Goal: Transaction & Acquisition: Subscribe to service/newsletter

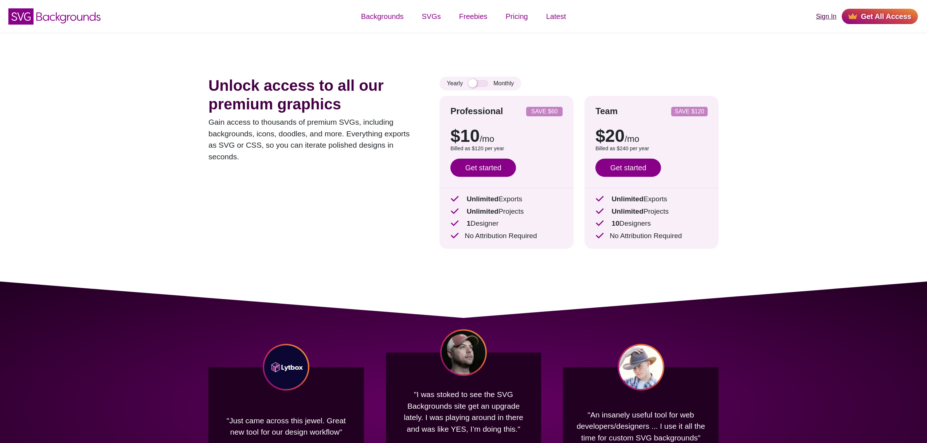
click at [832, 18] on link "Sign In" at bounding box center [826, 17] width 20 height 10
click at [478, 167] on link "Get started" at bounding box center [483, 167] width 66 height 18
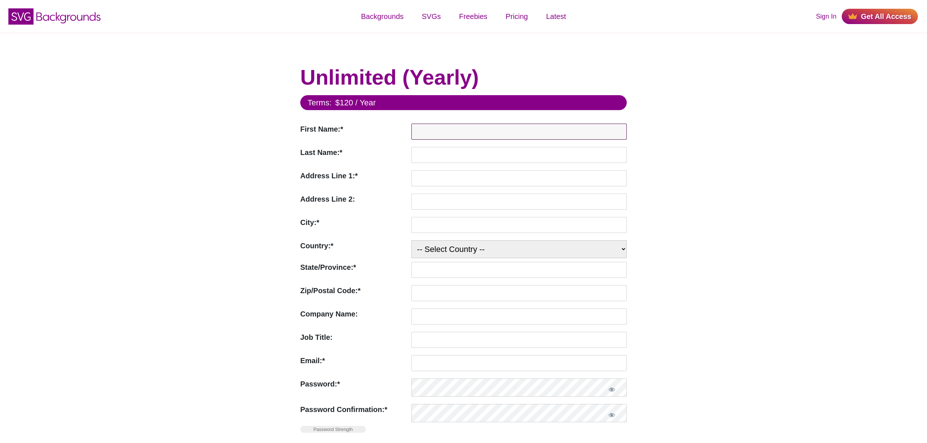
click at [475, 133] on input "First Name:*" at bounding box center [518, 131] width 215 height 16
type input "Masha"
type input "Nikolski"
type input "16192 Coastal Highway"
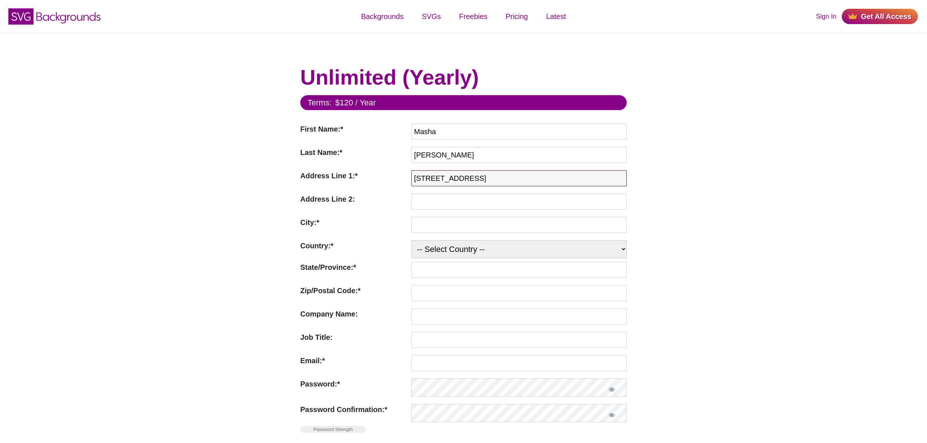
type input "Lewes"
select select "US"
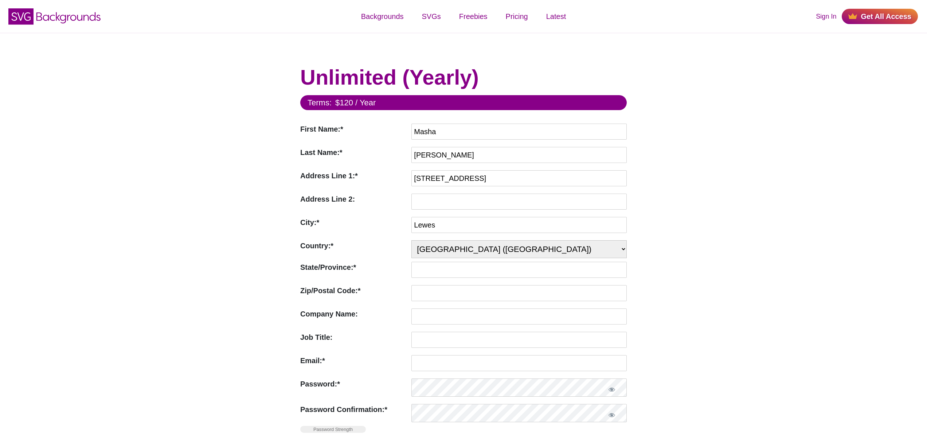
type input "19958"
type input "Intelligent Creations LLC"
type input "masha@intelligent-creations.com"
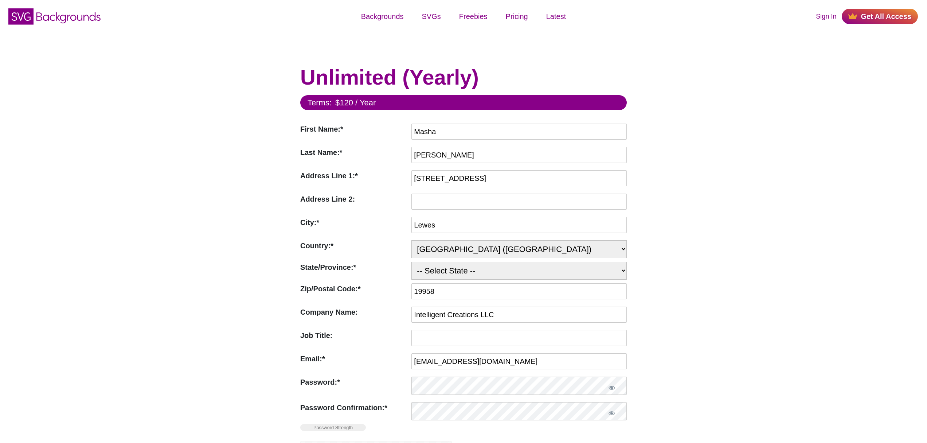
select select "DE"
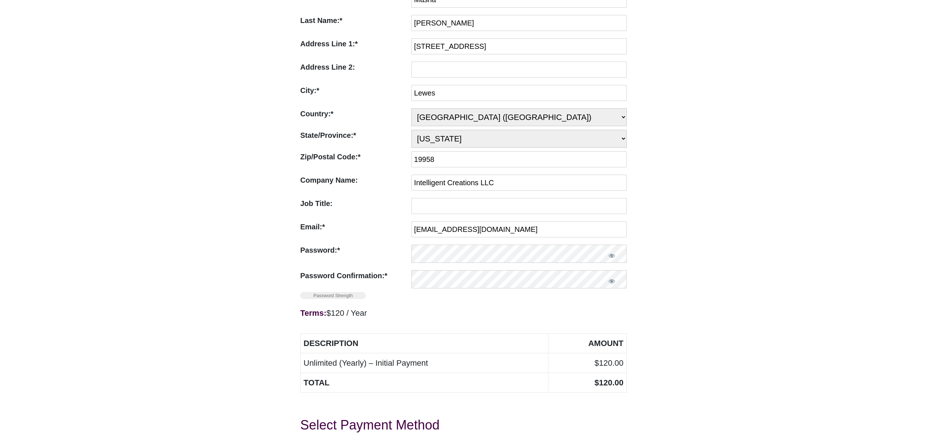
scroll to position [133, 0]
click at [489, 230] on input "masha@intelligent-creations.com" at bounding box center [518, 228] width 215 height 16
drag, startPoint x: 435, startPoint y: 230, endPoint x: 413, endPoint y: 229, distance: 22.6
click at [413, 229] on input "masha@intelligent-creations.com" at bounding box center [518, 228] width 215 height 16
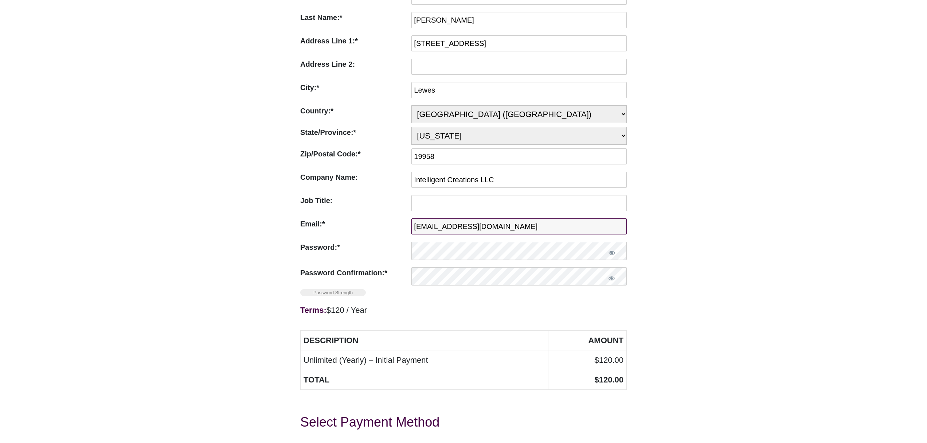
type input "admin@intelligent-creations.com"
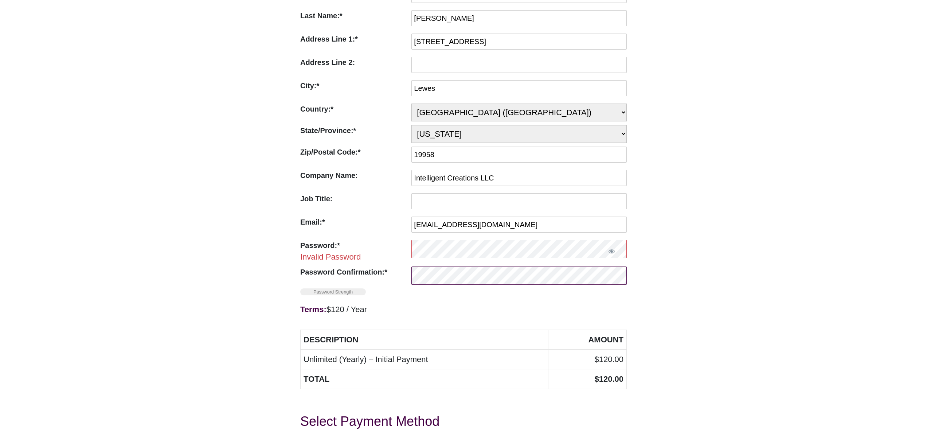
click at [512, 267] on form "Terms: $120 / Year First Name:* First Name Required Masha Last Name:* Last Name…" at bounding box center [463, 254] width 326 height 592
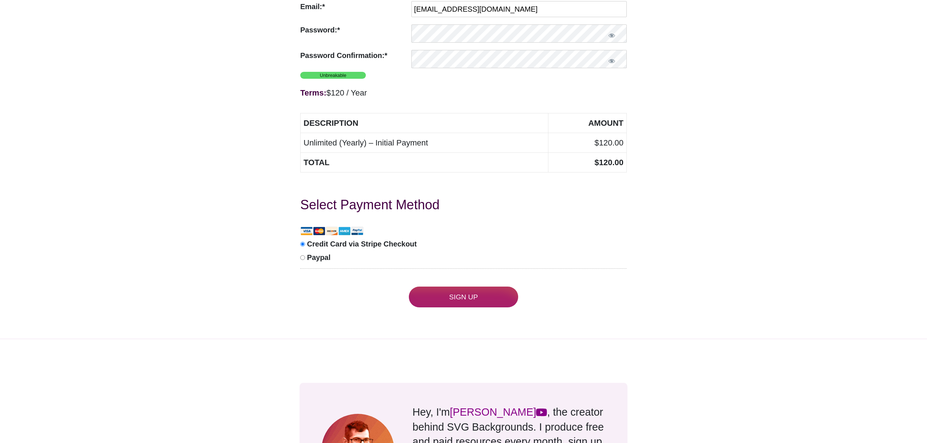
scroll to position [367, 0]
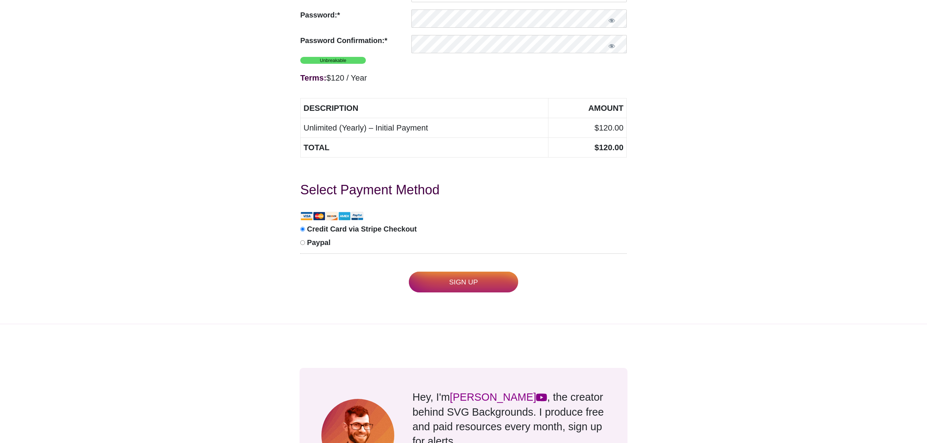
click at [463, 278] on input "Sign Up" at bounding box center [463, 281] width 109 height 21
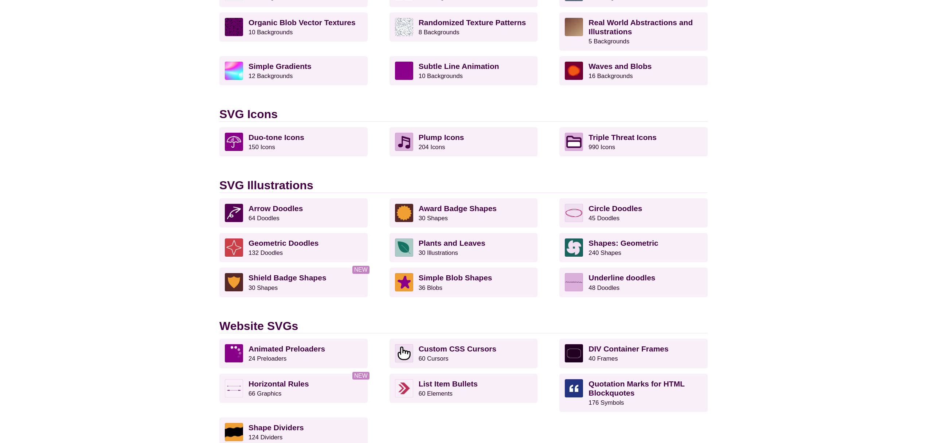
scroll to position [474, 0]
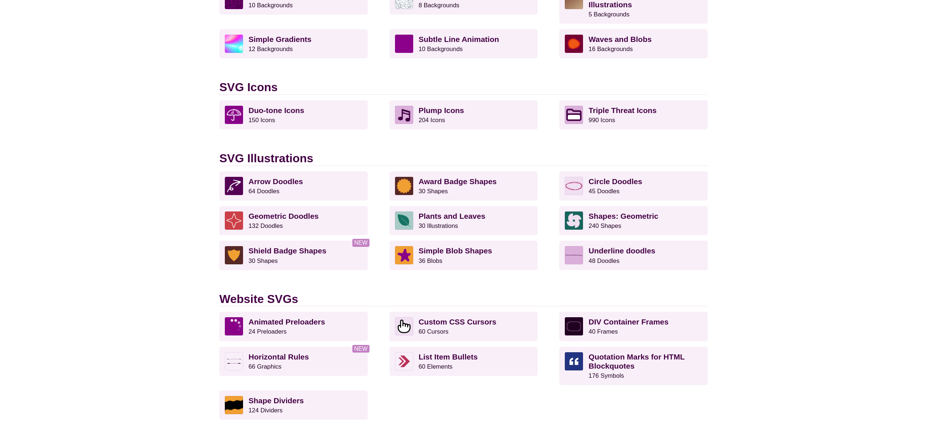
click at [264, 88] on h2 "SVG Icons" at bounding box center [463, 87] width 488 height 14
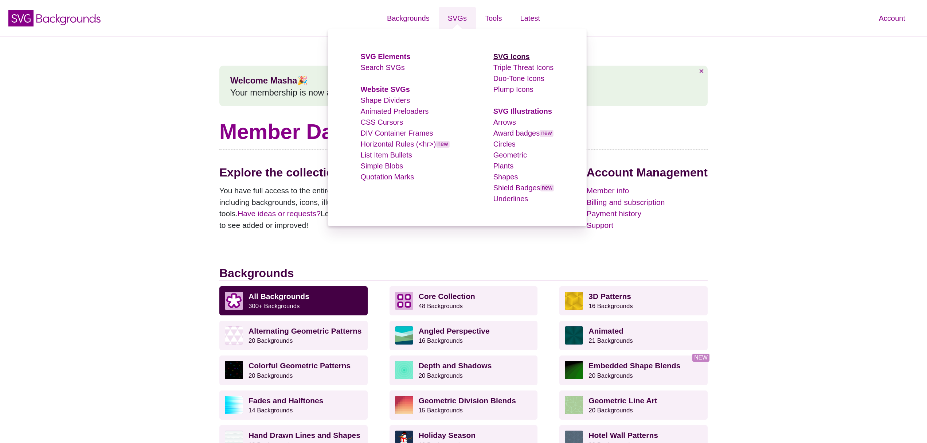
click at [510, 54] on strong "SVG Icons" at bounding box center [511, 56] width 36 height 8
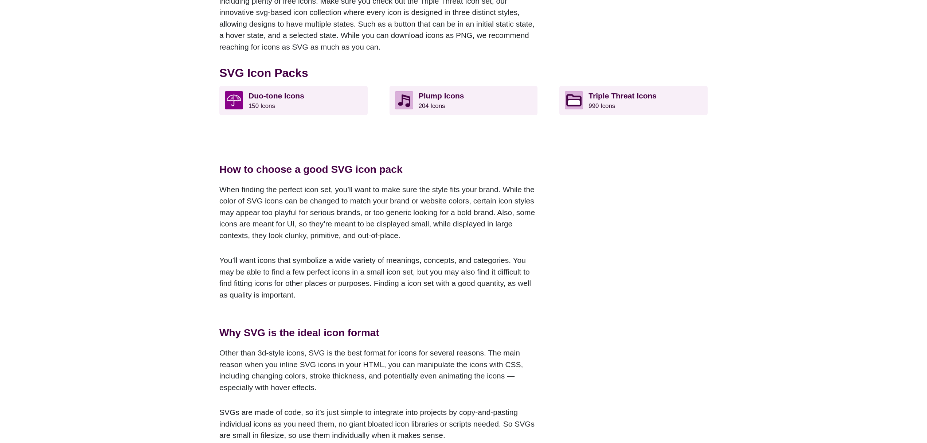
scroll to position [139, 0]
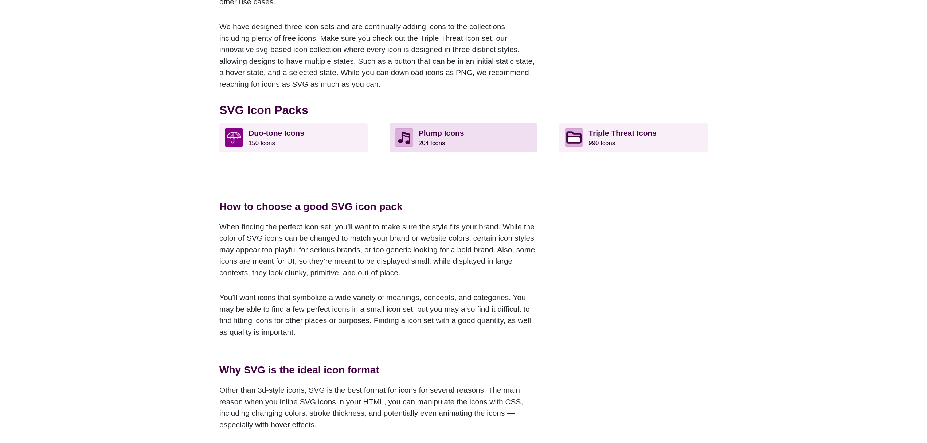
click at [433, 136] on strong "Plump Icons" at bounding box center [442, 133] width 46 height 8
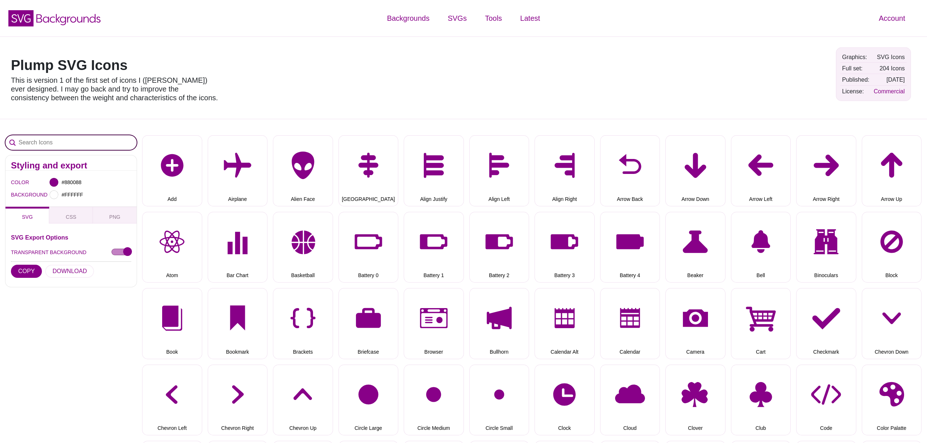
click at [42, 139] on input "Search Icons" at bounding box center [70, 142] width 131 height 15
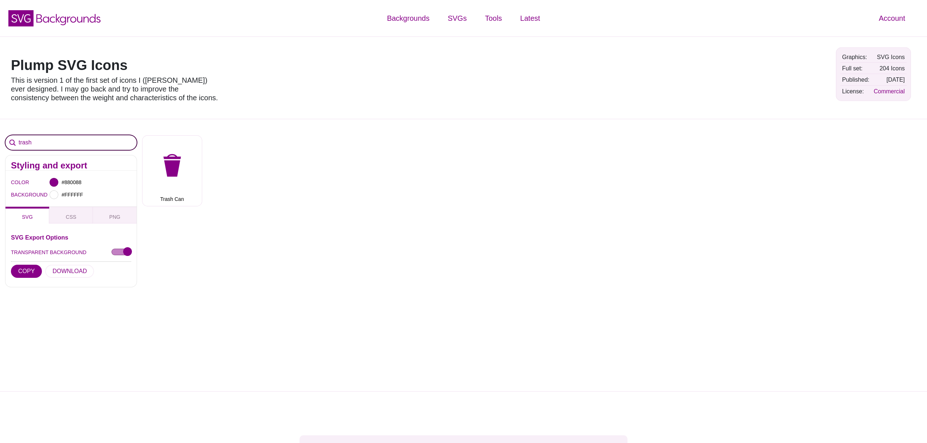
type input "trash"
click at [53, 183] on div at bounding box center [54, 182] width 9 height 9
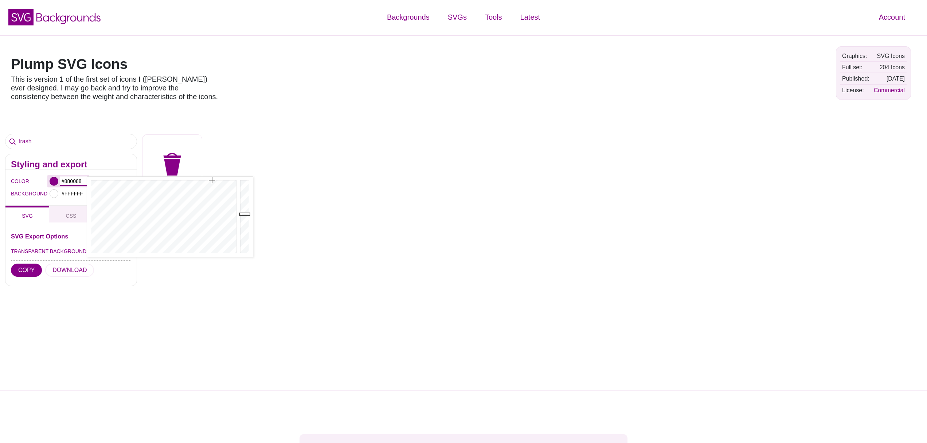
click at [75, 181] on input "#880088" at bounding box center [73, 180] width 27 height 9
click at [71, 180] on input "#880088" at bounding box center [73, 180] width 27 height 9
paste input "d48080"
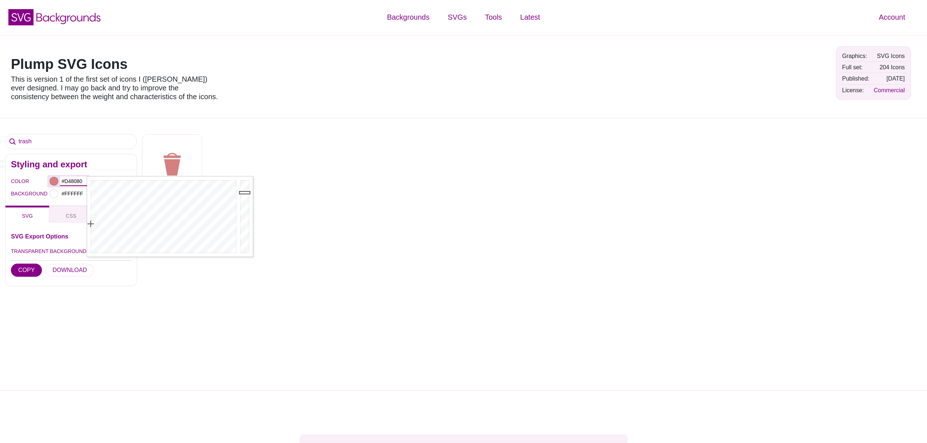
click at [70, 182] on input "#D48080" at bounding box center [73, 180] width 27 height 9
paste input "ff9f9e"
type input "#FF9F9E"
click at [287, 129] on div "Add Airplane Alien Face Align Center Align Justify Align Left Align Right Arrow…" at bounding box center [534, 167] width 785 height 77
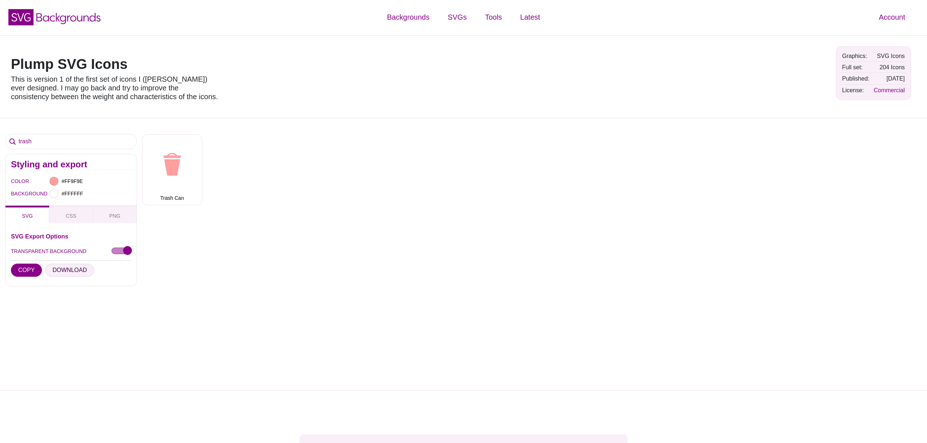
click at [68, 270] on button "DOWNLOAD" at bounding box center [69, 269] width 49 height 13
click at [163, 183] on button "Trash Can" at bounding box center [172, 169] width 60 height 71
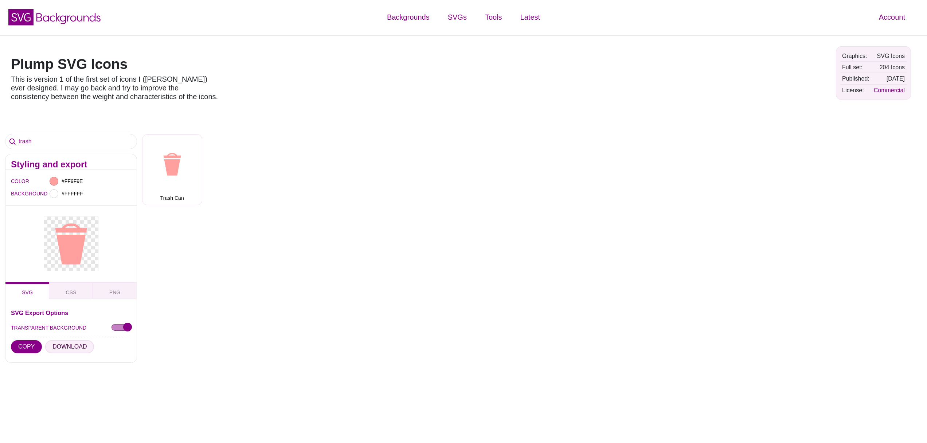
click at [74, 346] on button "DOWNLOAD" at bounding box center [69, 346] width 49 height 13
click at [25, 141] on input "trash" at bounding box center [70, 141] width 131 height 15
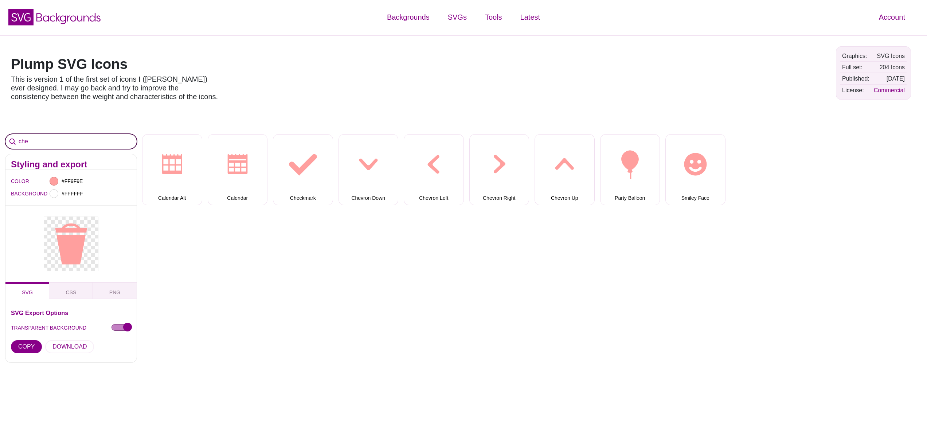
drag, startPoint x: 31, startPoint y: 140, endPoint x: 18, endPoint y: 140, distance: 13.5
click at [18, 140] on input "che" at bounding box center [70, 141] width 131 height 15
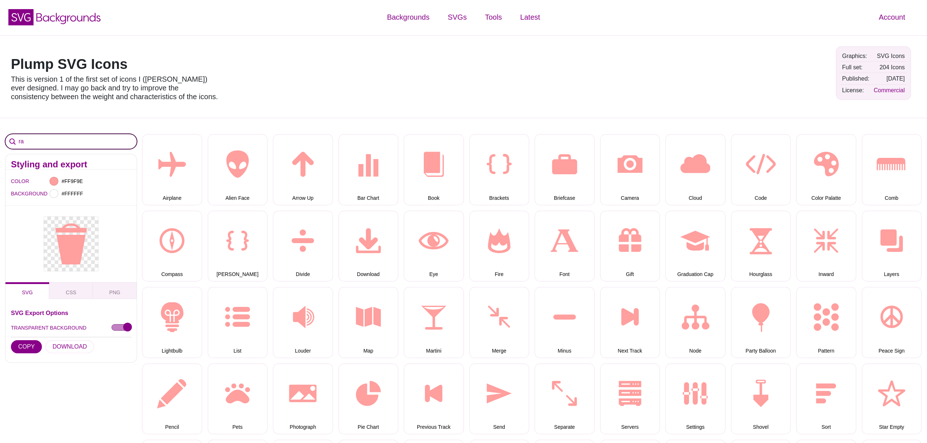
type input "r"
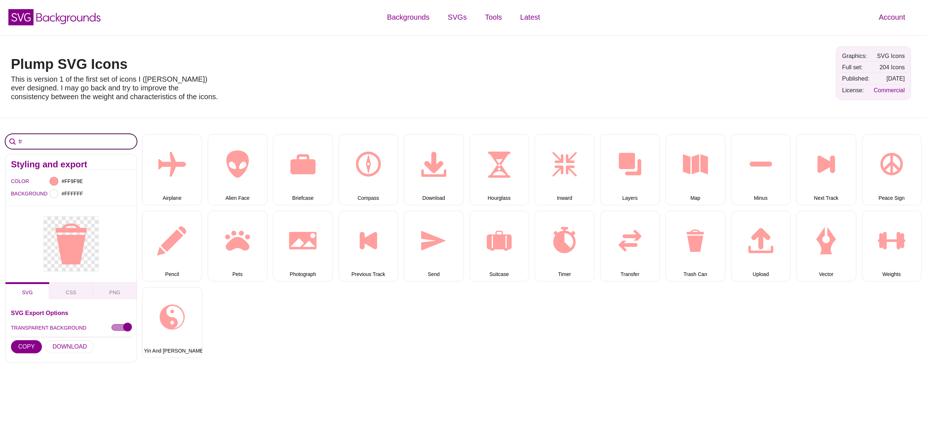
type input "t"
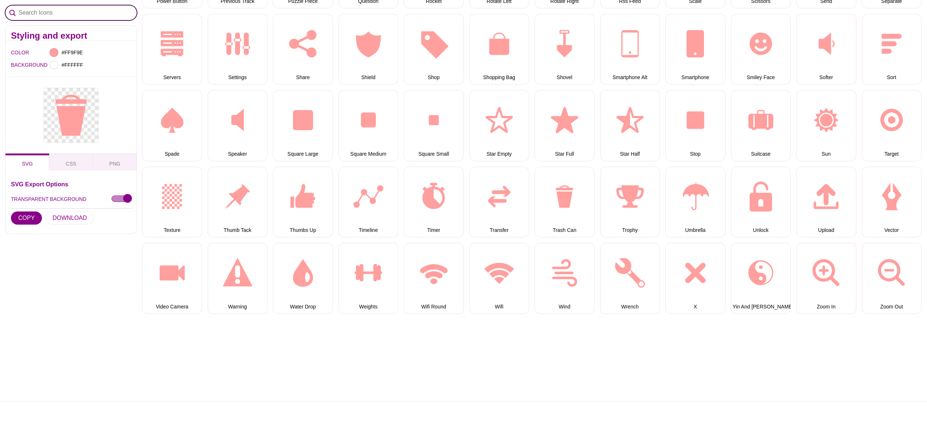
scroll to position [1116, 0]
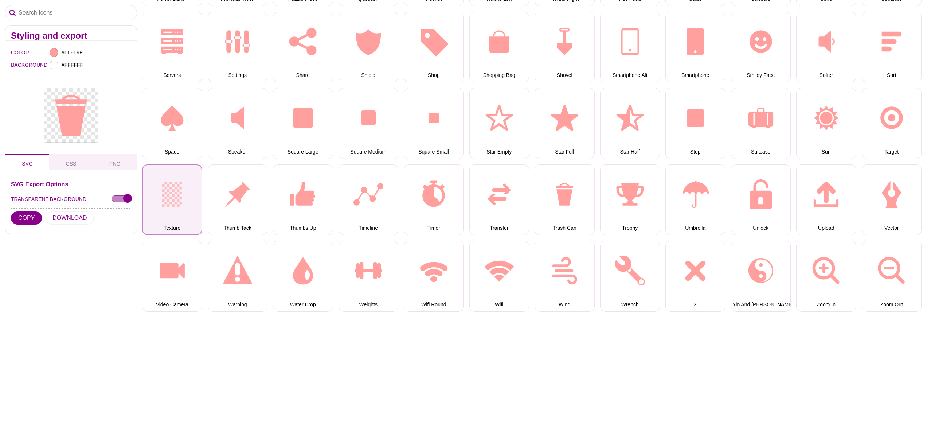
click at [169, 203] on button "Texture" at bounding box center [172, 199] width 60 height 71
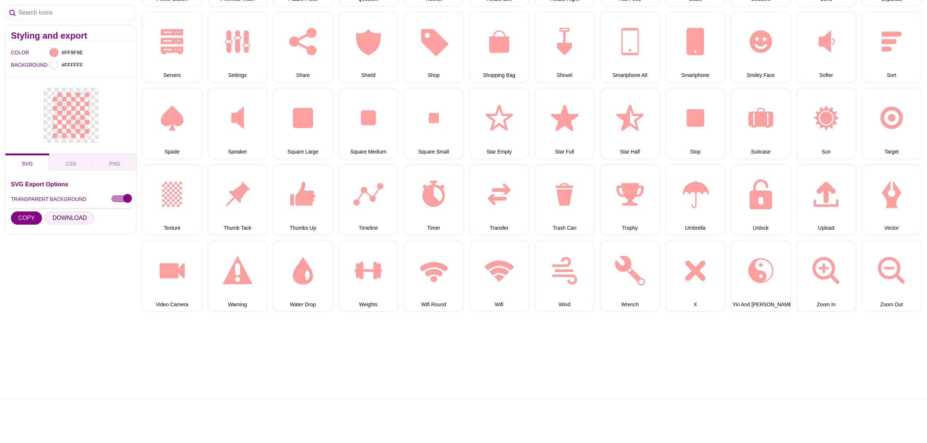
click at [78, 219] on button "DOWNLOAD" at bounding box center [69, 217] width 49 height 13
